Goal: Navigation & Orientation: Find specific page/section

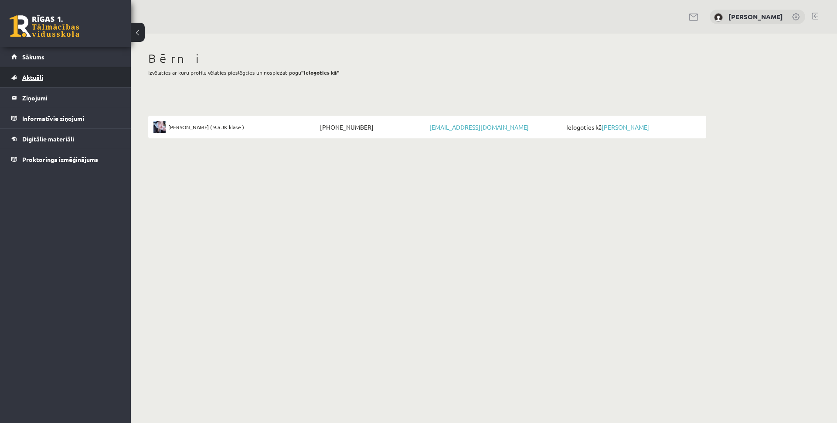
click at [33, 78] on span "Aktuāli" at bounding box center [32, 77] width 21 height 8
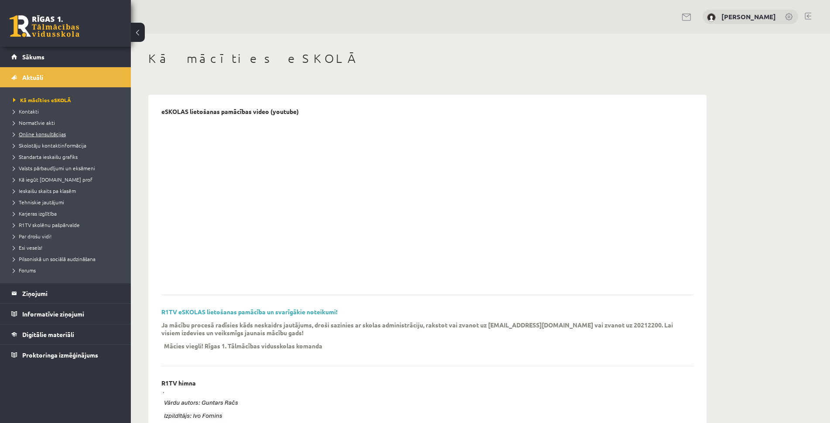
click at [55, 133] on span "Online konsultācijas" at bounding box center [39, 133] width 53 height 7
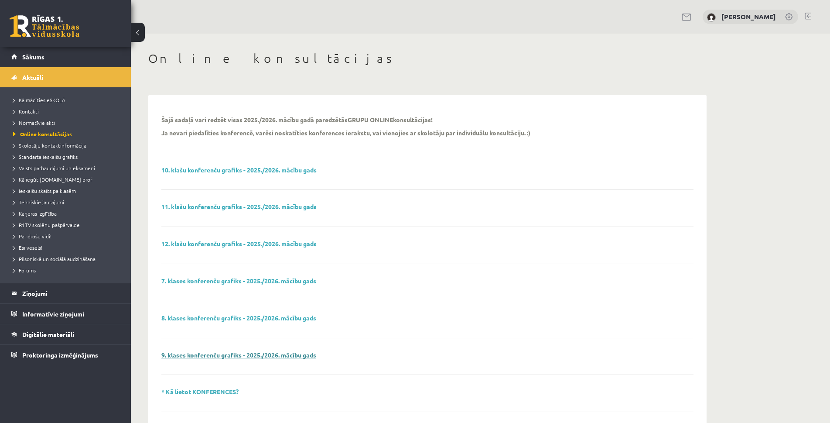
click at [249, 355] on link "9. klases konferenču grafiks - 2025./2026. mācību gads" at bounding box center [238, 355] width 155 height 8
click at [55, 145] on span "Skolotāju kontaktinformācija" at bounding box center [49, 145] width 73 height 7
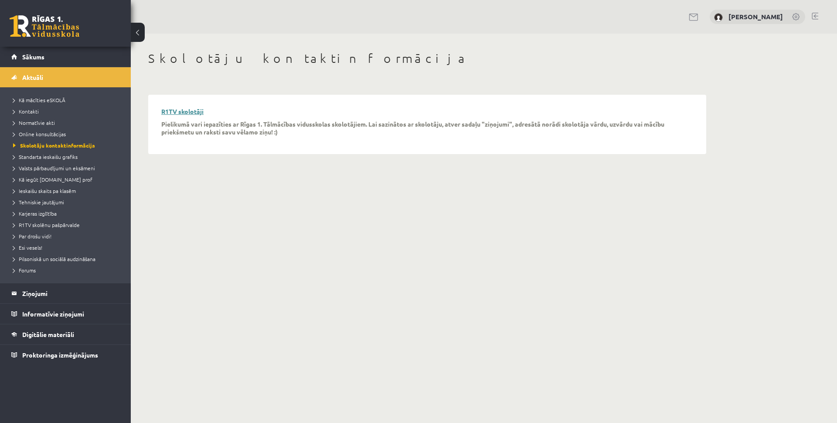
click at [188, 111] on link "R1TV skolotāji" at bounding box center [182, 111] width 42 height 8
click at [55, 159] on span "Standarta ieskaišu grafiks" at bounding box center [45, 156] width 65 height 7
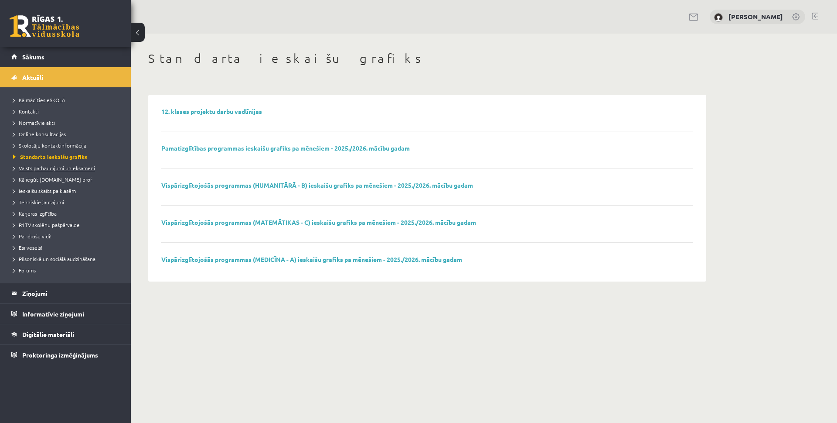
click at [68, 169] on span "Valsts pārbaudījumi un eksāmeni" at bounding box center [54, 167] width 82 height 7
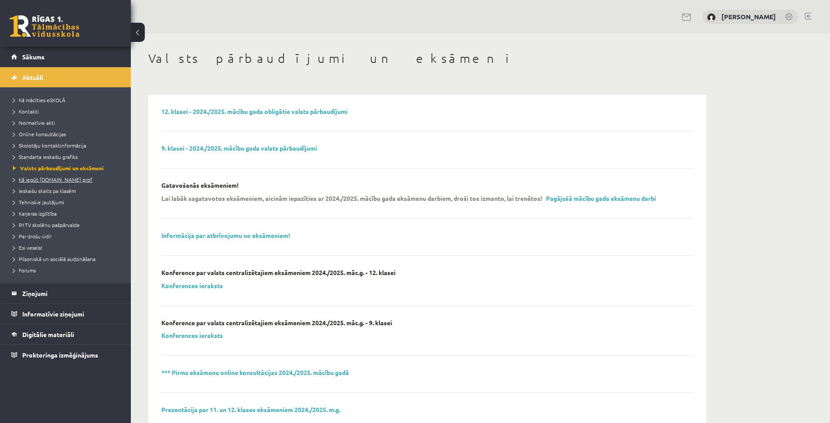
click at [60, 181] on span "Kā iegūt [DOMAIN_NAME] prof" at bounding box center [52, 179] width 79 height 7
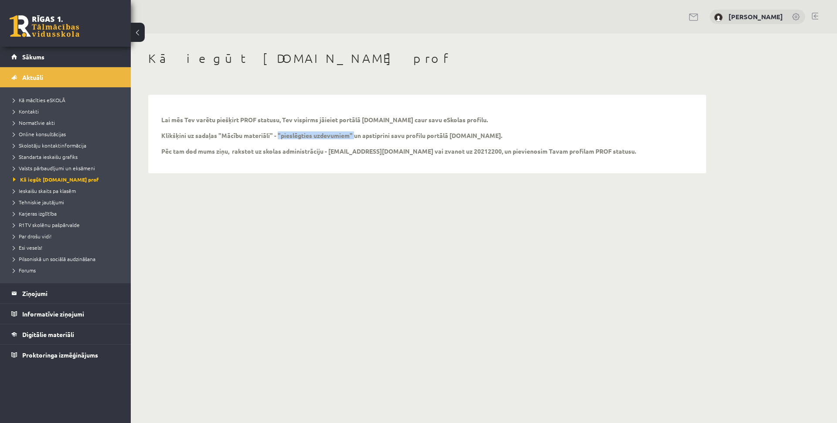
drag, startPoint x: 277, startPoint y: 133, endPoint x: 353, endPoint y: 132, distance: 76.3
click at [353, 132] on p "Lai mēs Tev varētu piešķirt PROF statusu, Tev vispirms jāieiet portālā uzdevumi…" at bounding box center [398, 135] width 475 height 39
click at [53, 191] on span "Ieskaišu skaits pa klasēm" at bounding box center [44, 190] width 63 height 7
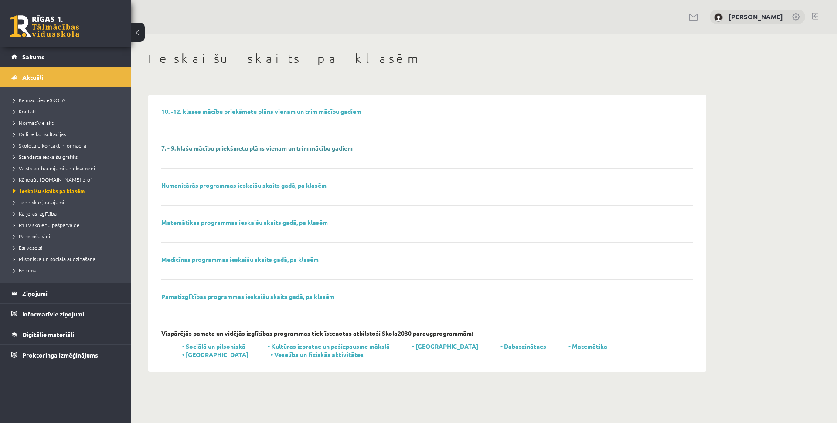
click at [307, 149] on link "7. - 9. klašu mācību priekšmetu plāns vienam un trim mācību gadiem" at bounding box center [256, 148] width 191 height 8
click at [63, 336] on span "Digitālie materiāli" at bounding box center [48, 334] width 52 height 8
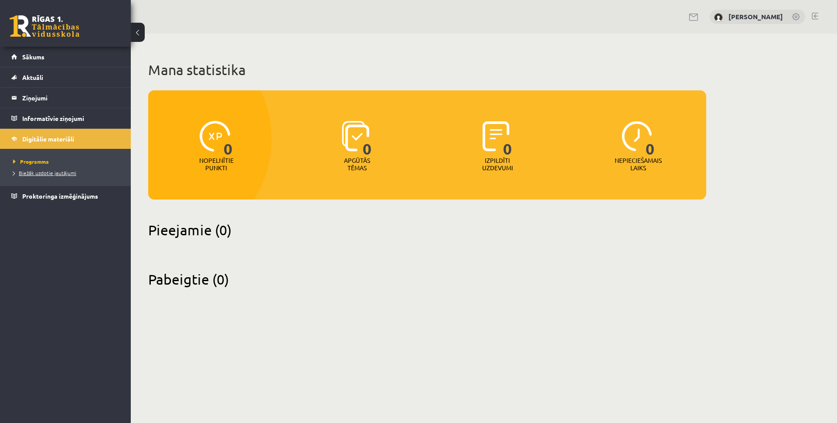
click at [65, 173] on span "Biežāk uzdotie jautājumi" at bounding box center [44, 172] width 63 height 7
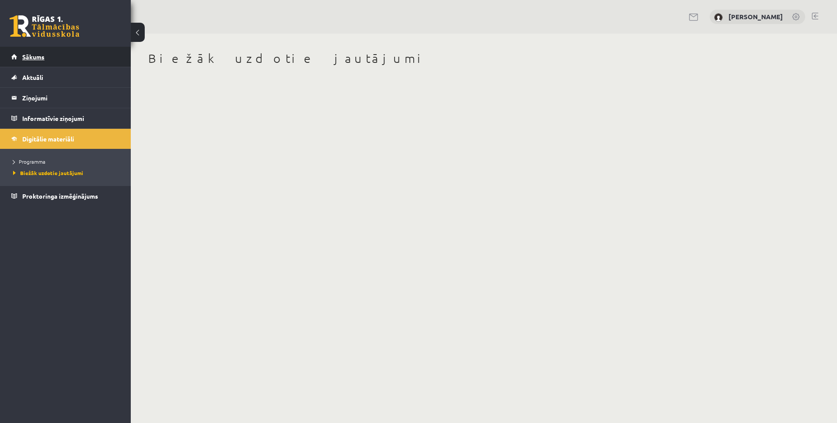
click at [36, 61] on link "Sākums" at bounding box center [65, 57] width 109 height 20
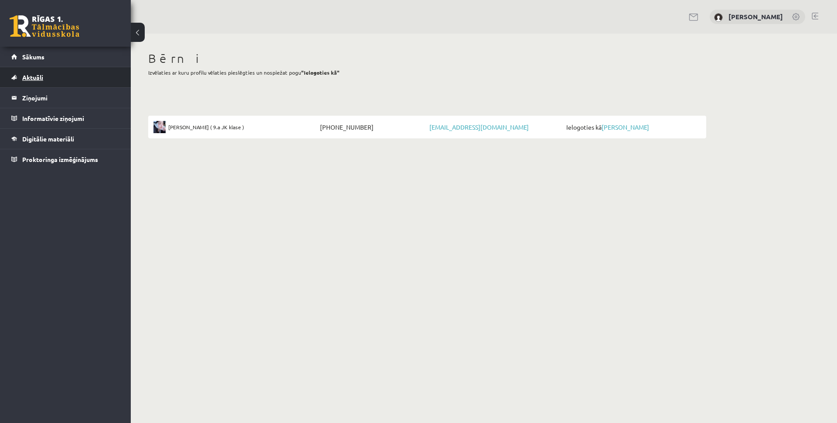
click at [34, 79] on span "Aktuāli" at bounding box center [32, 77] width 21 height 8
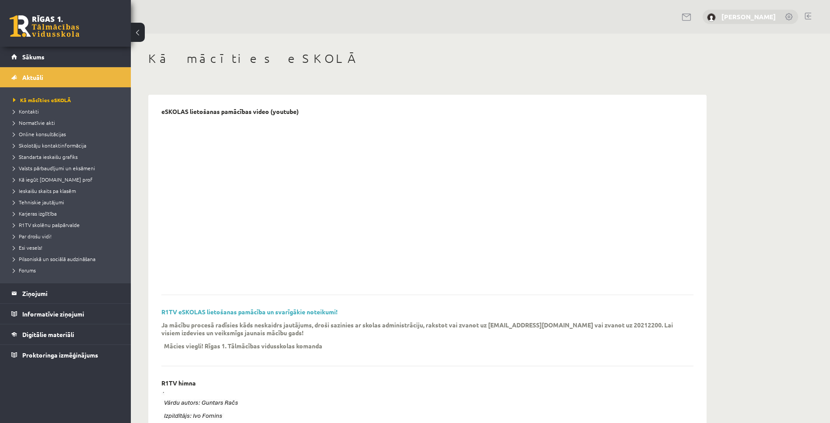
click at [748, 14] on link "[PERSON_NAME]" at bounding box center [748, 16] width 55 height 9
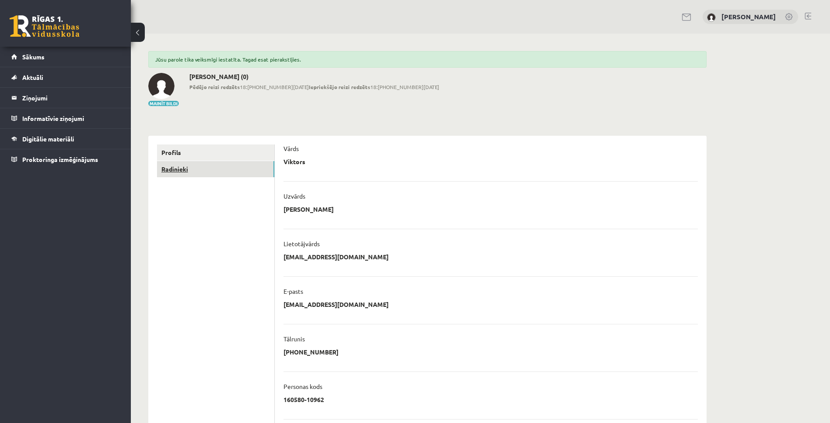
click at [178, 168] on link "Radinieki" at bounding box center [215, 169] width 117 height 16
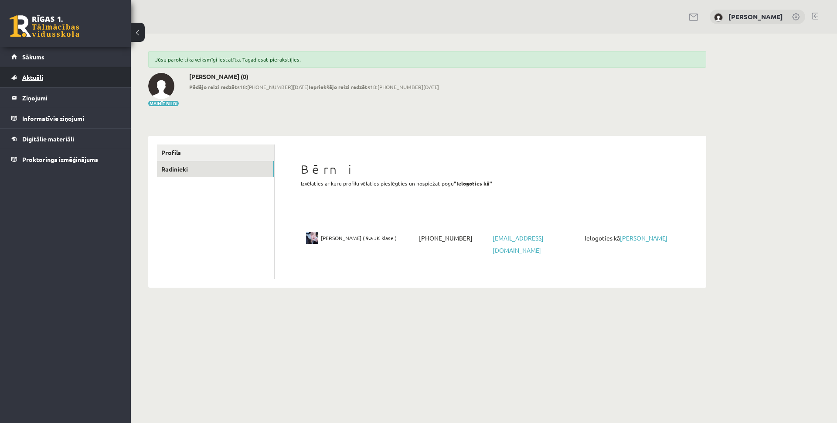
click at [36, 77] on span "Aktuāli" at bounding box center [32, 77] width 21 height 8
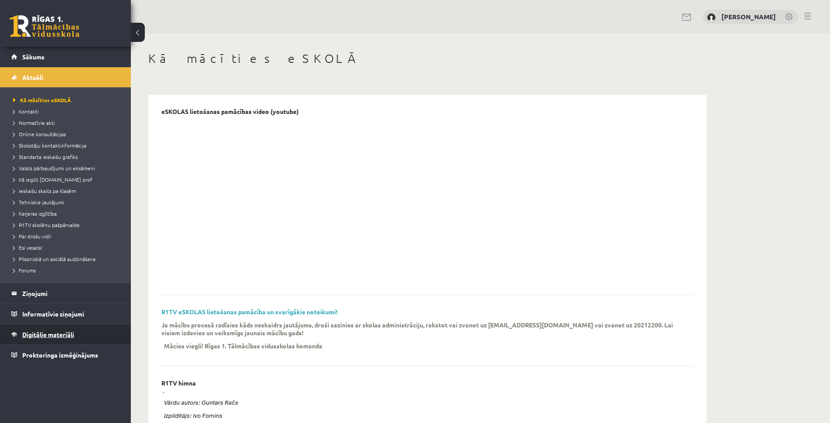
click at [67, 336] on span "Digitālie materiāli" at bounding box center [48, 334] width 52 height 8
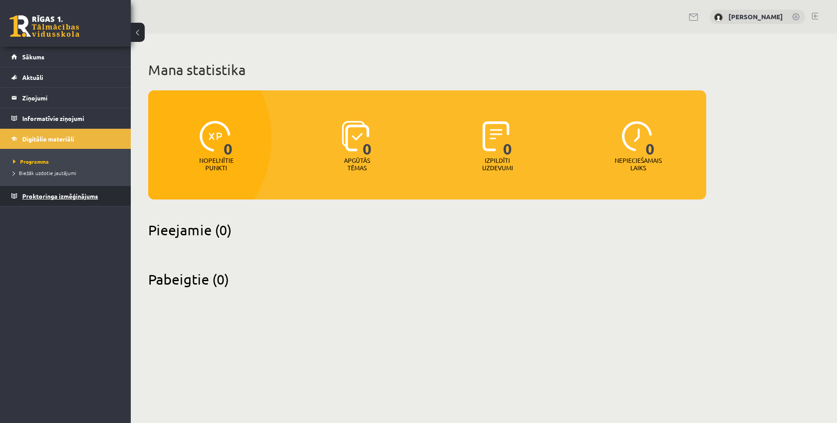
click at [61, 195] on span "Proktoringa izmēģinājums" at bounding box center [60, 196] width 76 height 8
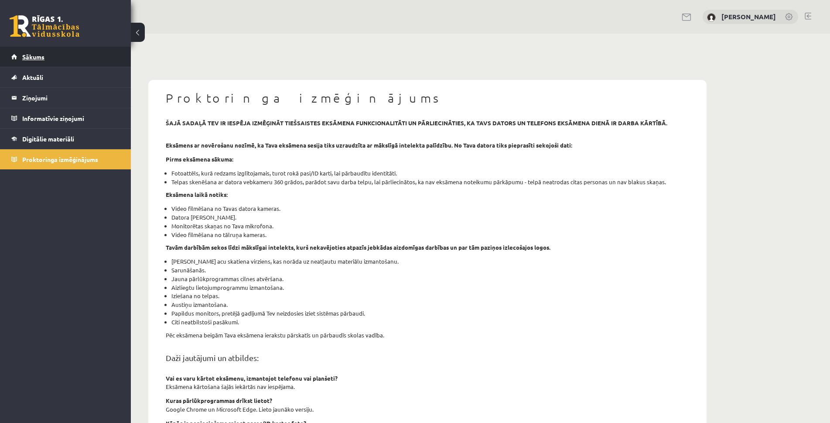
click at [20, 63] on link "Sākums" at bounding box center [65, 57] width 109 height 20
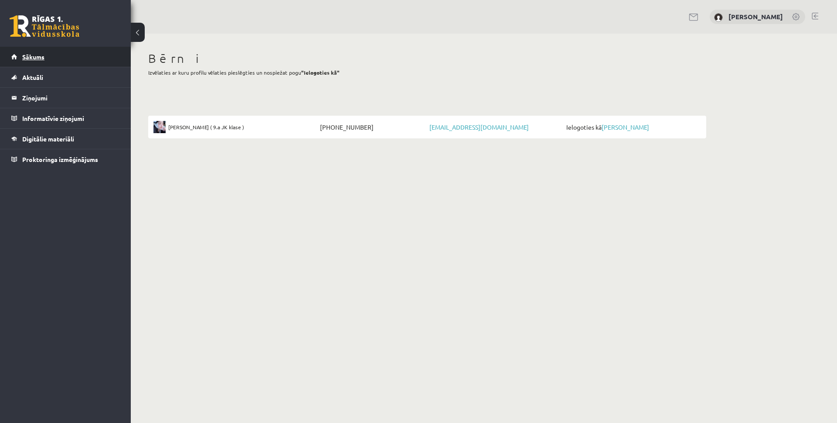
click at [31, 56] on span "Sākums" at bounding box center [33, 57] width 22 height 8
click at [31, 83] on link "Aktuāli" at bounding box center [65, 77] width 109 height 20
